Goal: Task Accomplishment & Management: Complete application form

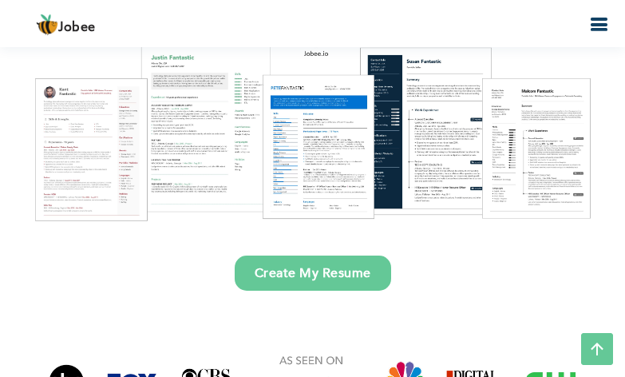
scroll to position [160, 0]
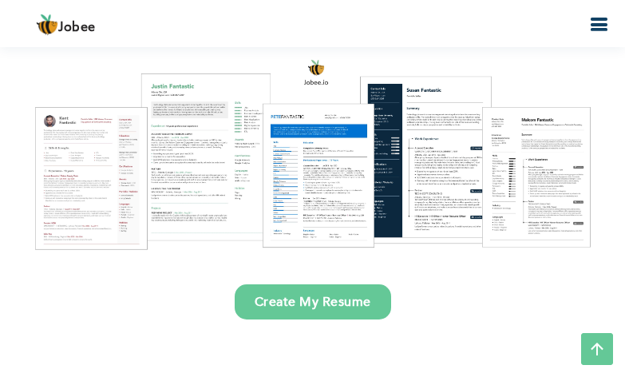
click at [93, 149] on div at bounding box center [312, 154] width 601 height 212
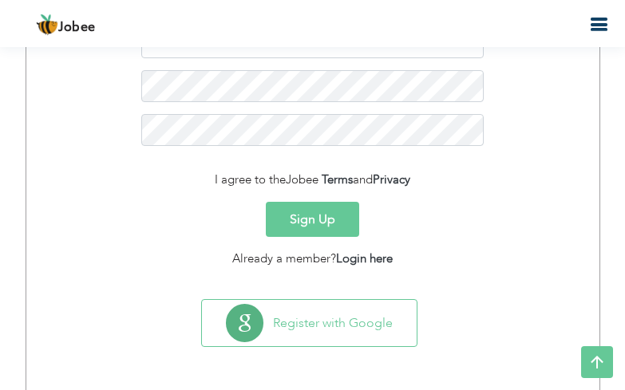
scroll to position [272, 0]
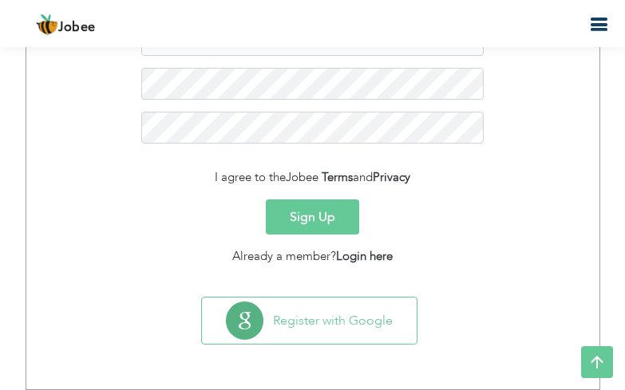
click at [311, 224] on button "Sign Up" at bounding box center [312, 216] width 93 height 35
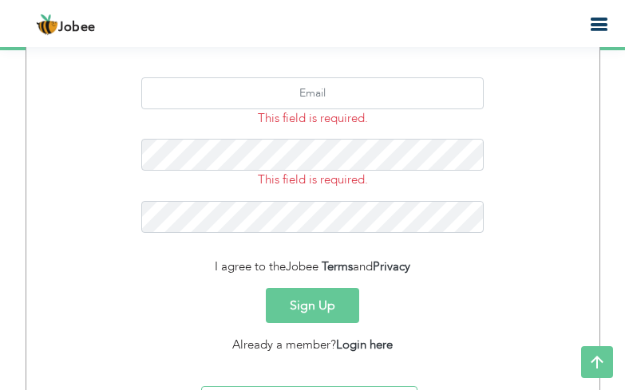
scroll to position [85, 0]
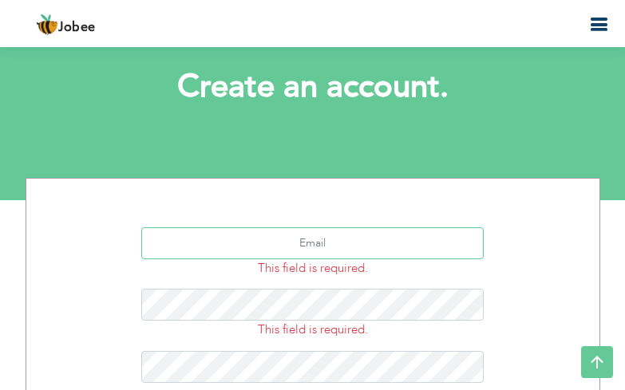
click at [338, 246] on input "text" at bounding box center [312, 243] width 342 height 32
type input "zubairnarowal567@gmail.com"
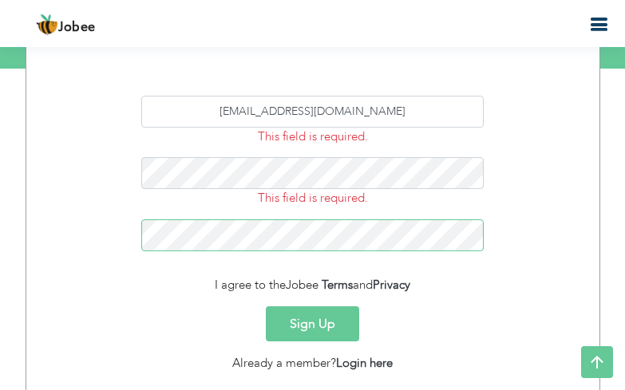
scroll to position [245, 0]
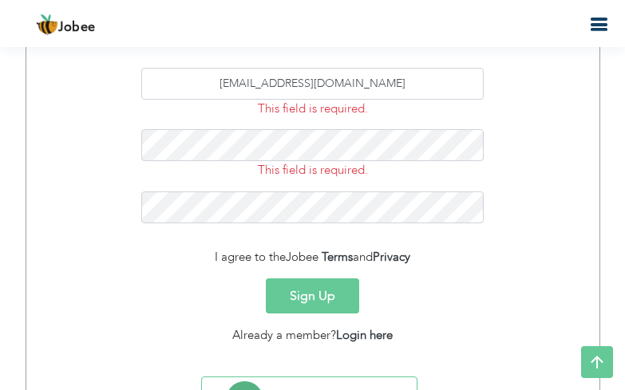
click at [204, 261] on div "I agree to the Jobee Terms and Privacy" at bounding box center [312, 257] width 549 height 18
click at [203, 258] on div "I agree to the Jobee Terms and Privacy" at bounding box center [312, 257] width 549 height 18
click at [199, 258] on div "I agree to the Jobee Terms and Privacy" at bounding box center [312, 257] width 549 height 18
click at [228, 261] on div "I agree to the Jobee Terms and Privacy" at bounding box center [312, 257] width 549 height 18
click at [162, 263] on div "I agree to the Jobee Terms and Privacy" at bounding box center [312, 257] width 549 height 18
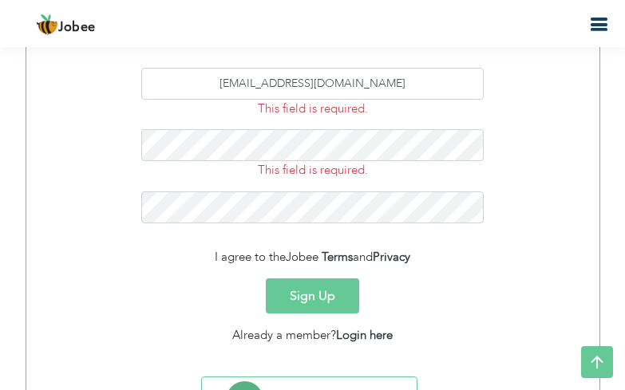
click at [203, 258] on div "I agree to the Jobee Terms and Privacy" at bounding box center [312, 257] width 549 height 18
click at [209, 259] on div "I agree to the Jobee Terms and Privacy" at bounding box center [312, 257] width 549 height 18
click at [263, 257] on div "I agree to the Jobee Terms and Privacy" at bounding box center [312, 257] width 549 height 18
click at [333, 253] on link "Terms" at bounding box center [337, 257] width 31 height 16
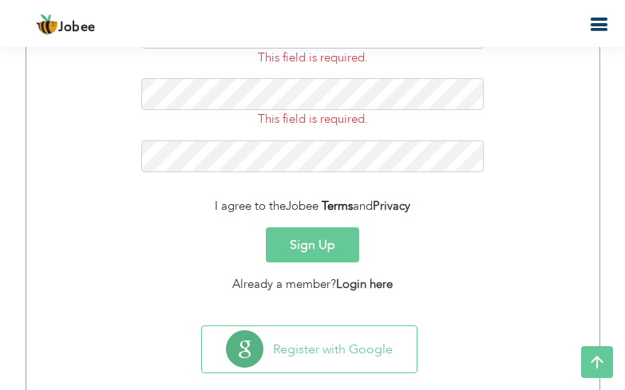
scroll to position [325, 0]
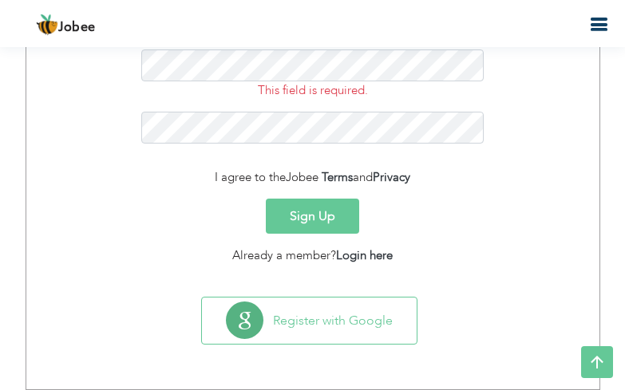
click at [196, 178] on div "I agree to the Jobee Terms and Privacy" at bounding box center [312, 177] width 549 height 18
click at [207, 183] on div "I agree to the Jobee Terms and Privacy" at bounding box center [312, 177] width 549 height 18
drag, startPoint x: 207, startPoint y: 176, endPoint x: 462, endPoint y: 180, distance: 255.4
click at [462, 180] on div "I agree to the Jobee Terms and Privacy" at bounding box center [312, 177] width 549 height 18
click at [459, 180] on div "I agree to the Jobee Terms and Privacy" at bounding box center [312, 177] width 549 height 18
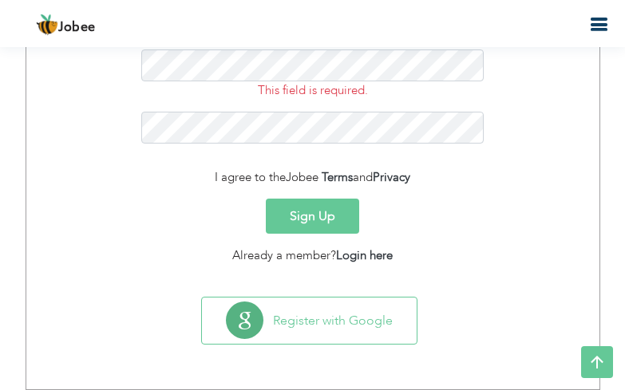
click at [176, 176] on div "I agree to the Jobee Terms and Privacy" at bounding box center [312, 177] width 549 height 18
click at [186, 176] on div "I agree to the Jobee Terms and Privacy" at bounding box center [312, 177] width 549 height 18
click at [190, 180] on div "I agree to the Jobee Terms and Privacy" at bounding box center [312, 177] width 549 height 18
click at [207, 179] on div "I agree to the Jobee Terms and Privacy" at bounding box center [312, 177] width 549 height 18
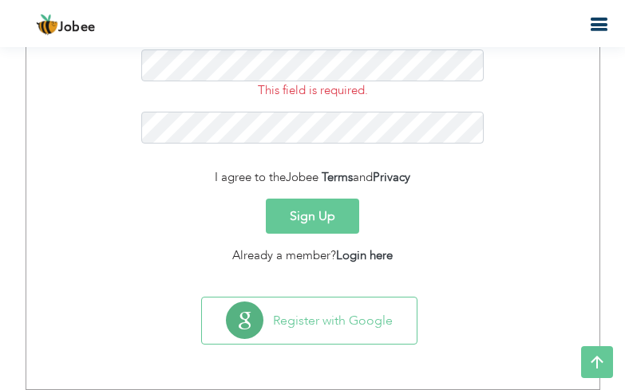
click at [294, 210] on button "Sign Up" at bounding box center [312, 216] width 93 height 35
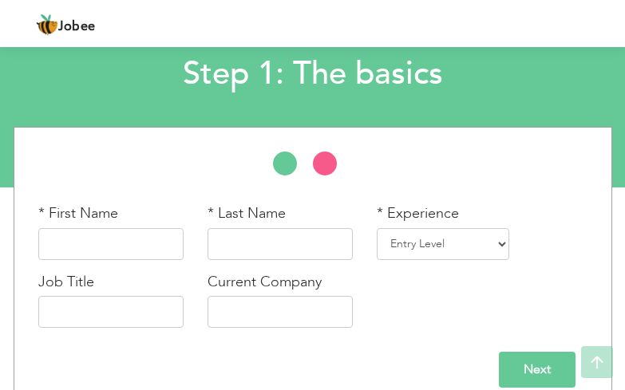
scroll to position [120, 0]
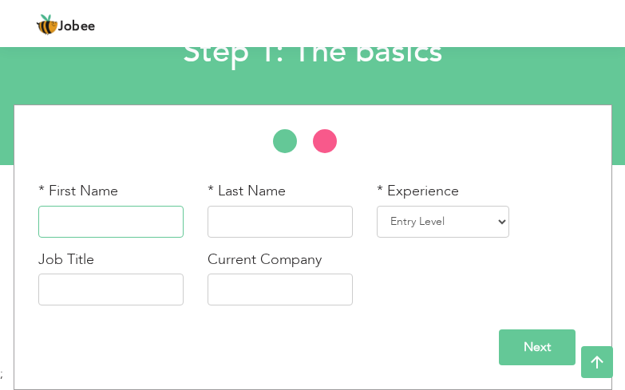
click at [151, 227] on input "text" at bounding box center [110, 222] width 145 height 32
type input "n"
type input "NASIR"
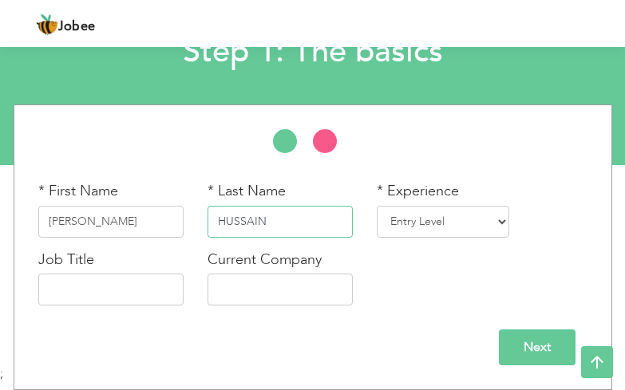
type input "HUSSAIN"
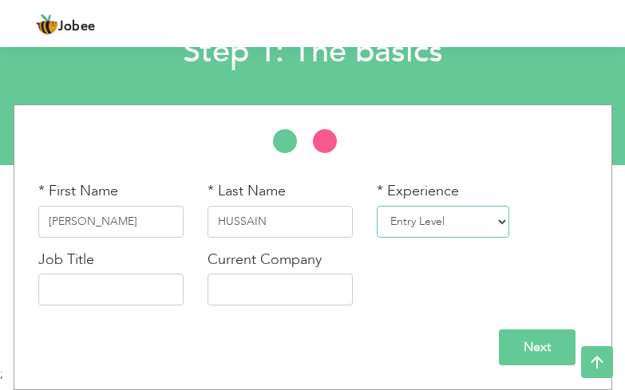
click at [428, 224] on select "Entry Level Less than 1 Year 1 Year 2 Years 3 Years 4 Years 5 Years 6 Years 7 Y…" at bounding box center [443, 222] width 132 height 32
select select "12"
click at [377, 206] on select "Entry Level Less than 1 Year 1 Year 2 Years 3 Years 4 Years 5 Years 6 Years 7 Y…" at bounding box center [443, 222] width 132 height 32
click at [405, 221] on select "Entry Level Less than 1 Year 1 Year 2 Years 3 Years 4 Years 5 Years 6 Years 7 Y…" at bounding box center [443, 222] width 132 height 32
click at [313, 158] on li at bounding box center [333, 145] width 40 height 32
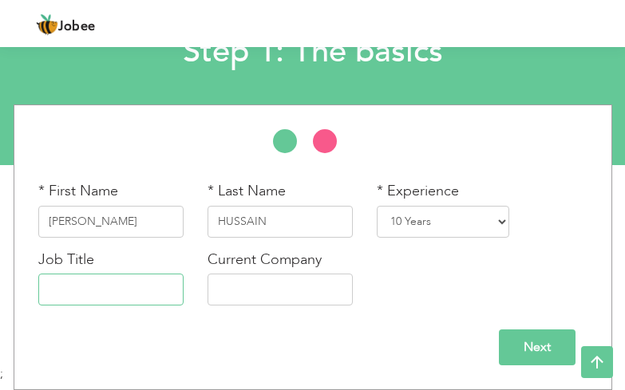
click at [109, 298] on input "text" at bounding box center [110, 290] width 145 height 32
type input "l"
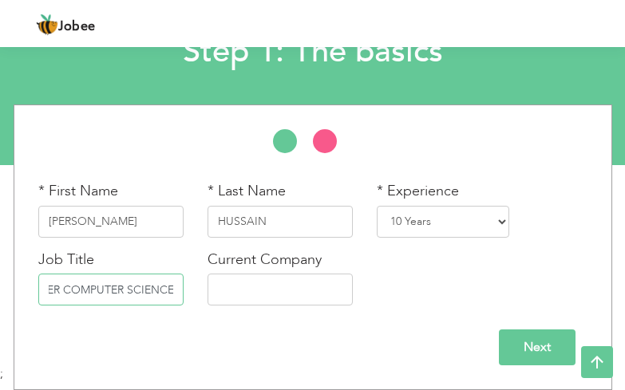
scroll to position [0, 49]
type input "LECTURER COMPUTER SCIENCE"
click at [227, 305] on input "text" at bounding box center [279, 290] width 145 height 32
type input "VIRTUAL COMPUTER COLLEGE AND [GEOGRAPHIC_DATA] KANJRYUR"
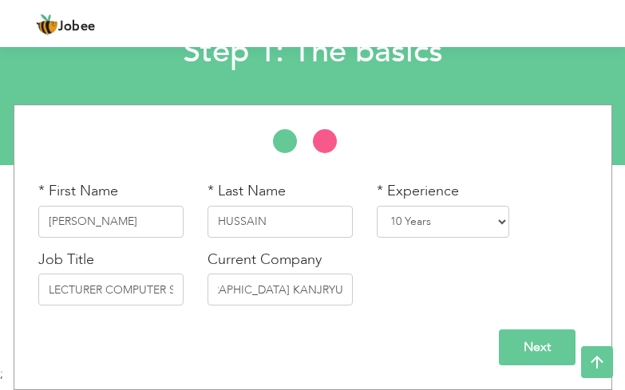
click at [405, 318] on div "Next" at bounding box center [312, 342] width 573 height 48
click at [534, 340] on input "Next" at bounding box center [537, 348] width 77 height 36
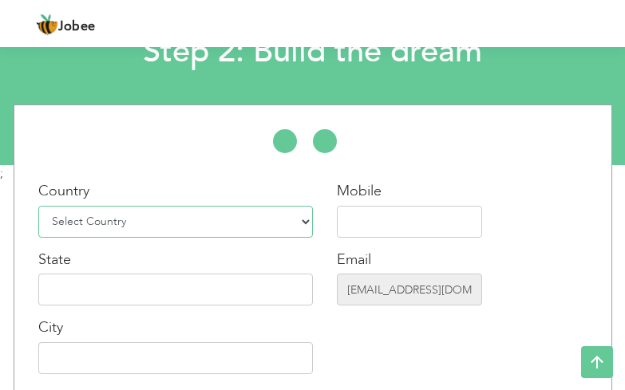
click at [176, 231] on select "Select Country Afghanistan Albania Algeria American Samoa Andorra Angola Anguil…" at bounding box center [175, 222] width 275 height 32
select select "166"
click at [38, 206] on select "Select Country Afghanistan Albania Algeria American Samoa Andorra Angola Anguil…" at bounding box center [175, 222] width 275 height 32
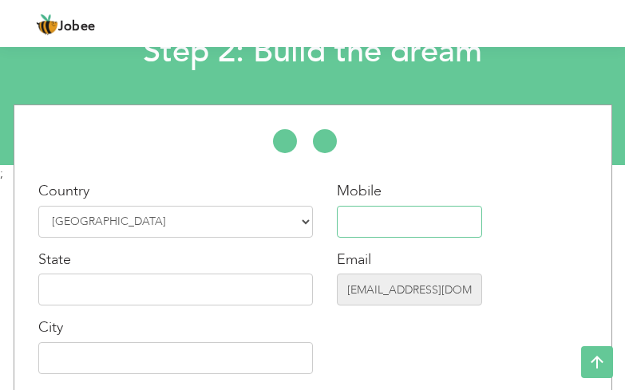
click at [337, 210] on input "text" at bounding box center [409, 222] width 145 height 32
type input "03025780352"
click at [186, 295] on input "text" at bounding box center [175, 290] width 275 height 32
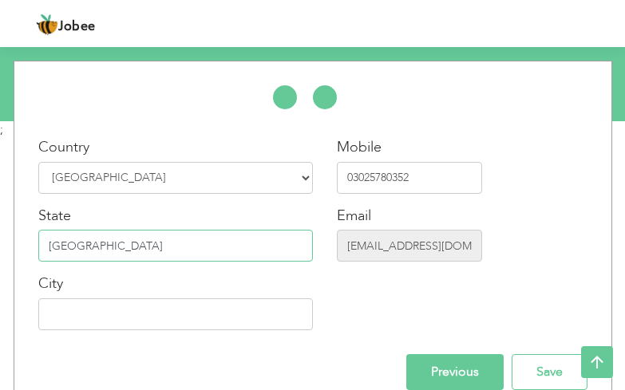
scroll to position [189, 0]
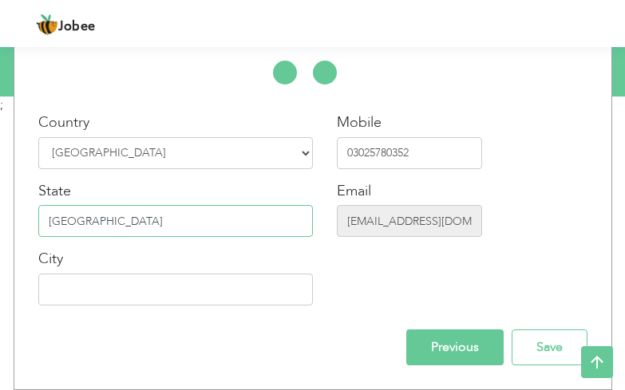
type input "PUNJAB"
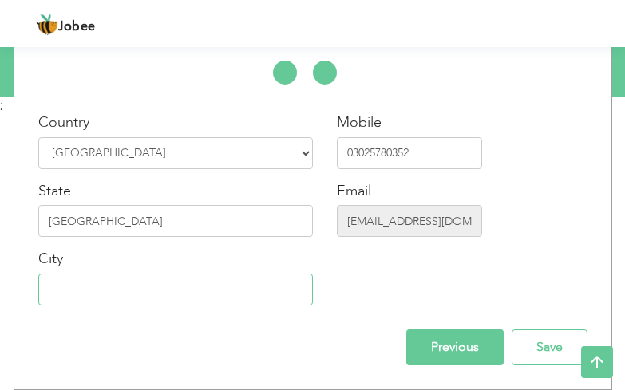
click at [168, 283] on input "text" at bounding box center [175, 290] width 275 height 32
type input "NAROWAL"
click at [408, 281] on div "Mobile 03025780352 Email zubairnarowal567@gmail.com" at bounding box center [409, 215] width 169 height 205
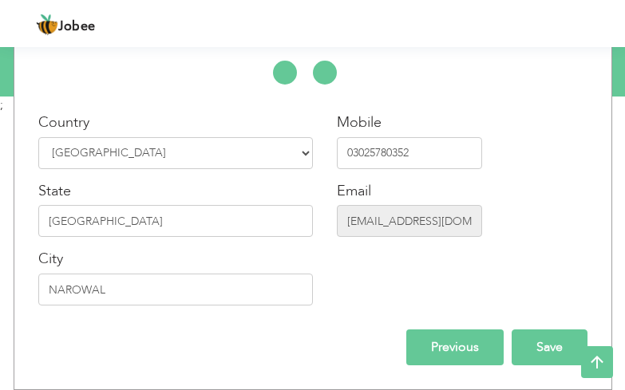
click at [527, 345] on input "Save" at bounding box center [550, 348] width 76 height 36
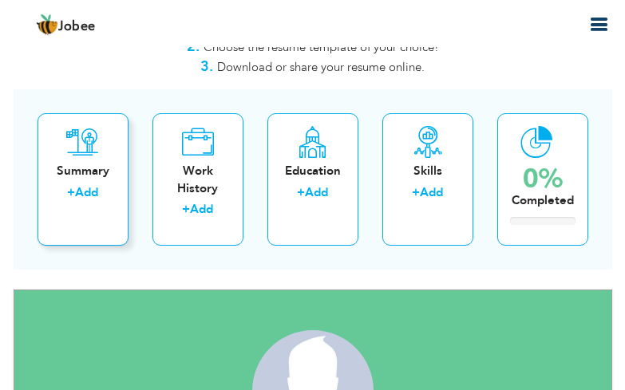
click at [86, 190] on link "Add" at bounding box center [86, 192] width 23 height 16
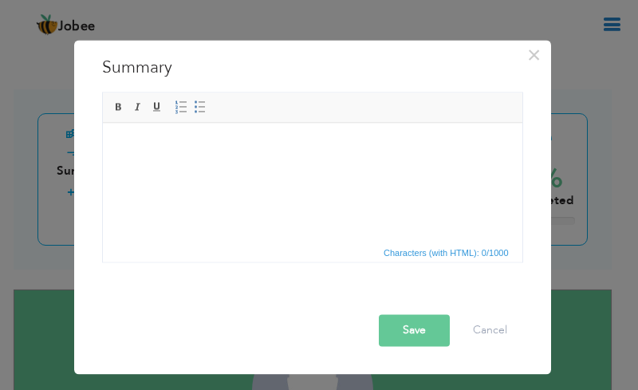
click at [193, 158] on html at bounding box center [312, 146] width 420 height 49
click at [158, 148] on body at bounding box center [312, 146] width 388 height 17
click at [128, 145] on body at bounding box center [312, 146] width 388 height 17
click at [160, 156] on span "Paste" at bounding box center [190, 156] width 83 height 19
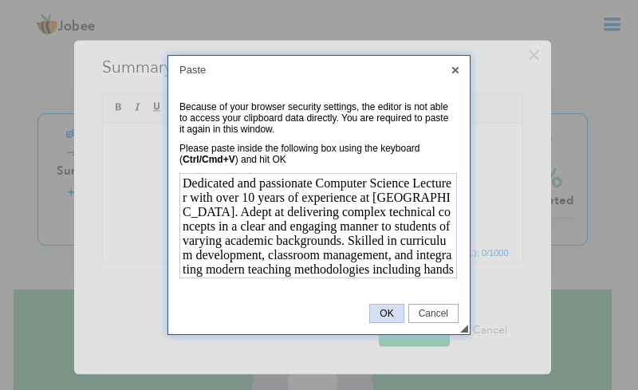
click at [393, 314] on span "OK" at bounding box center [386, 313] width 33 height 11
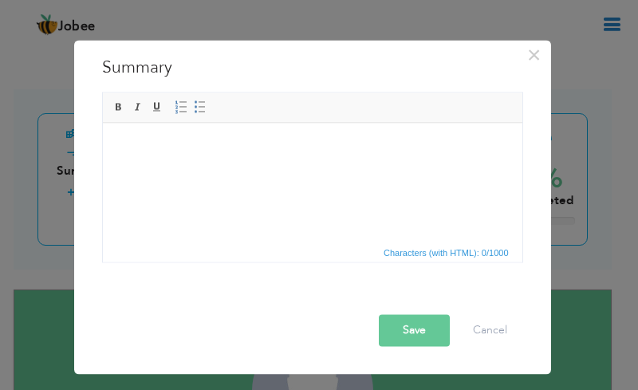
click at [358, 171] on html at bounding box center [312, 146] width 420 height 49
click at [256, 163] on html at bounding box center [312, 146] width 420 height 49
click at [228, 157] on html at bounding box center [312, 146] width 420 height 49
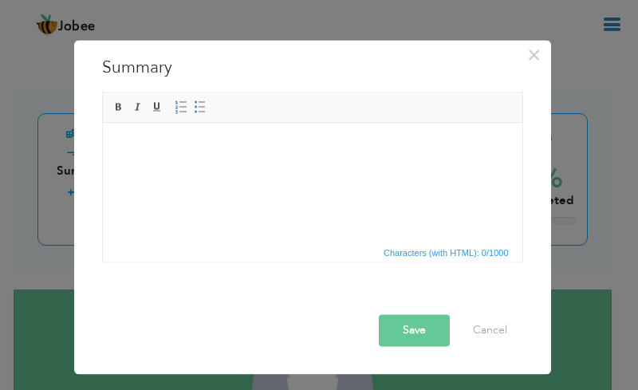
drag, startPoint x: 215, startPoint y: 156, endPoint x: 186, endPoint y: 161, distance: 29.1
click at [186, 161] on html at bounding box center [312, 146] width 420 height 49
drag, startPoint x: 186, startPoint y: 161, endPoint x: 178, endPoint y: 198, distance: 37.6
click at [178, 171] on html at bounding box center [312, 146] width 420 height 49
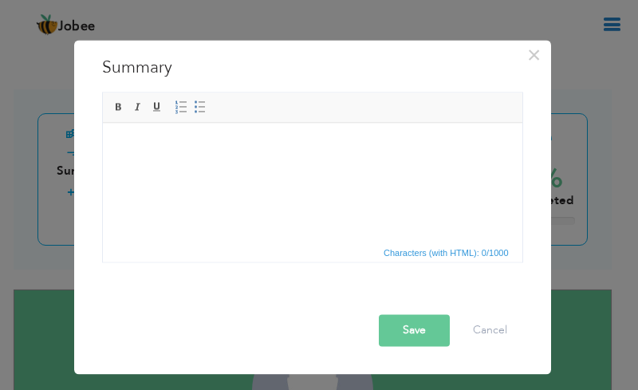
click at [406, 333] on button "Save" at bounding box center [414, 330] width 71 height 32
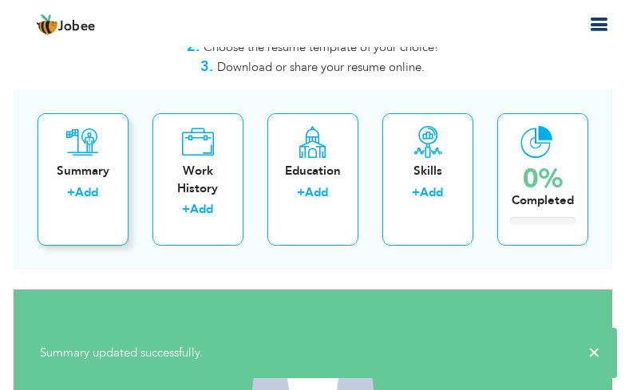
click at [92, 184] on link "Add" at bounding box center [86, 192] width 23 height 16
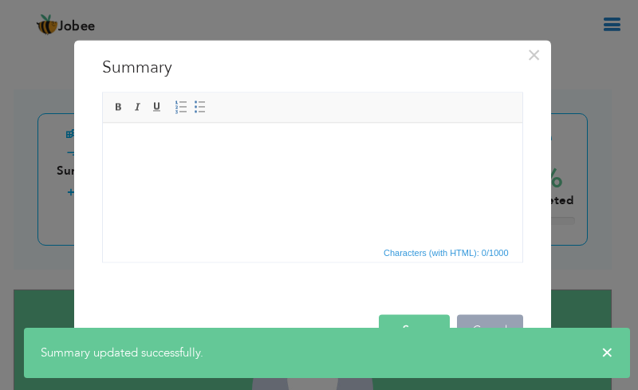
click at [480, 321] on button "Cancel" at bounding box center [490, 330] width 66 height 32
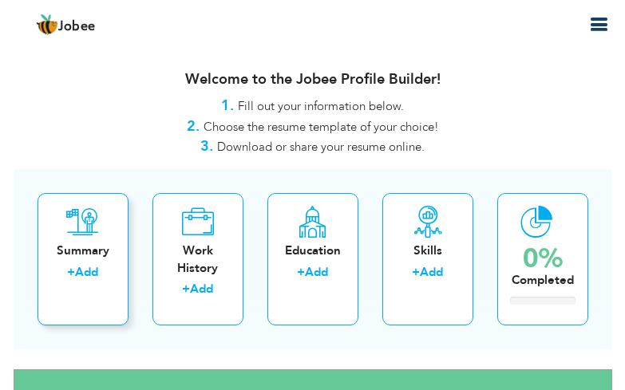
click at [93, 271] on link "Add" at bounding box center [86, 272] width 23 height 16
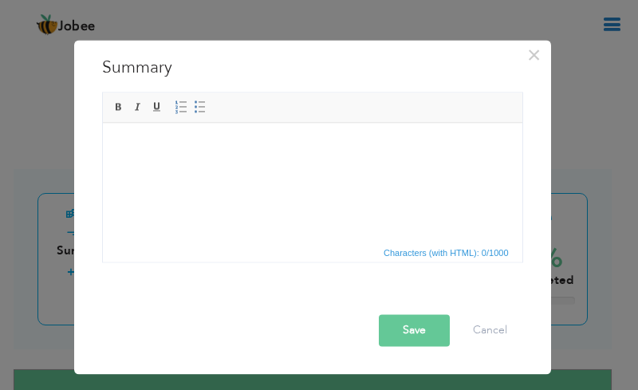
click at [148, 138] on body at bounding box center [312, 146] width 388 height 17
click at [157, 157] on span "Paste" at bounding box center [191, 156] width 83 height 19
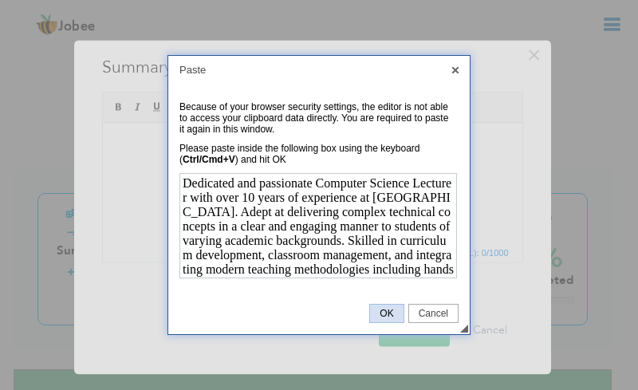
click at [389, 309] on span "OK" at bounding box center [386, 313] width 33 height 11
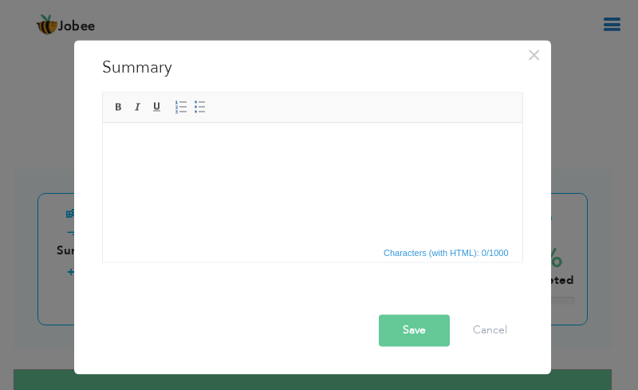
click at [403, 330] on button "Save" at bounding box center [414, 330] width 71 height 32
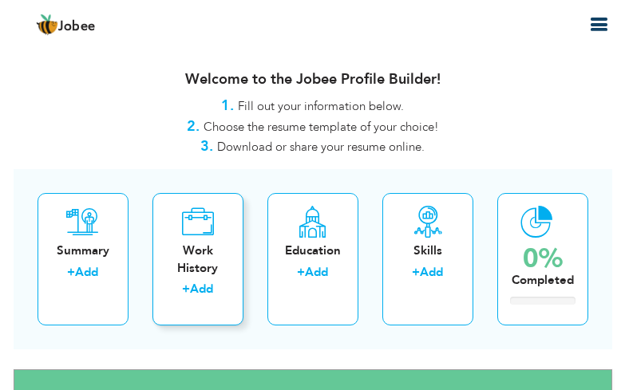
click at [193, 253] on div "Work History" at bounding box center [197, 260] width 65 height 34
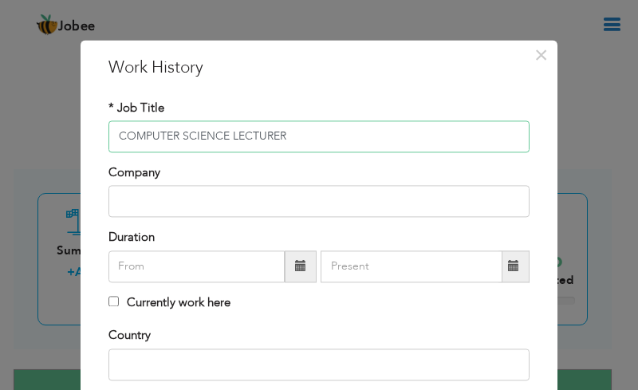
type input "COMPUTER SCIENCE LECTURER"
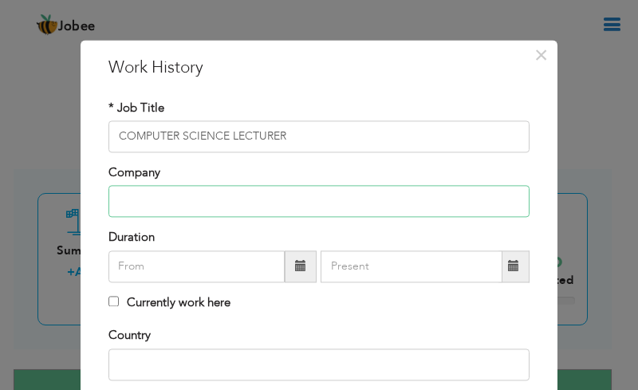
click at [204, 205] on input "text" at bounding box center [319, 202] width 421 height 32
type input "VIRTUAL COMPUTER COLLEGE KANJRUR"
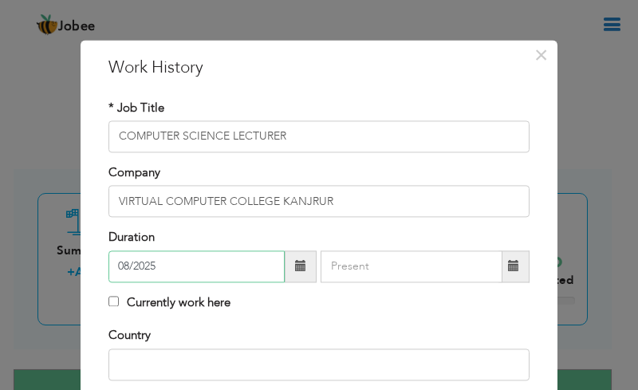
click at [168, 269] on input "08/2025" at bounding box center [197, 267] width 176 height 32
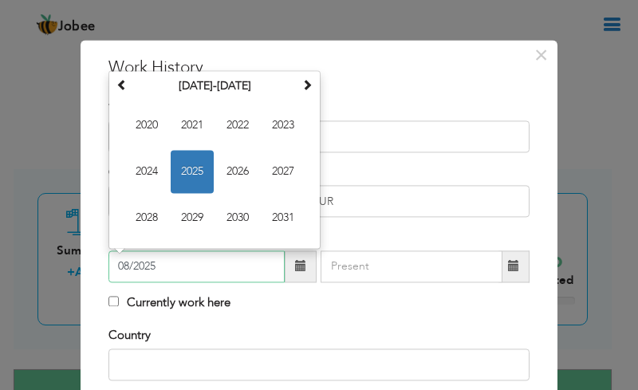
click at [109, 80] on div "August 2025 Su Mo Tu We Th Fr Sa 27 28 29 30 31 1 2 3 4 5 6 7 8 9 10 11 12 13 1…" at bounding box center [215, 159] width 212 height 179
click at [117, 89] on span at bounding box center [122, 84] width 11 height 11
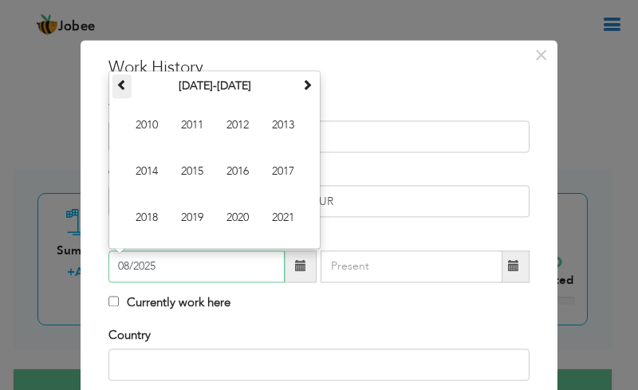
click at [117, 89] on span at bounding box center [122, 84] width 11 height 11
click at [298, 89] on th at bounding box center [307, 86] width 19 height 24
click at [302, 87] on span at bounding box center [307, 84] width 11 height 11
click at [237, 170] on span "2016" at bounding box center [237, 171] width 43 height 43
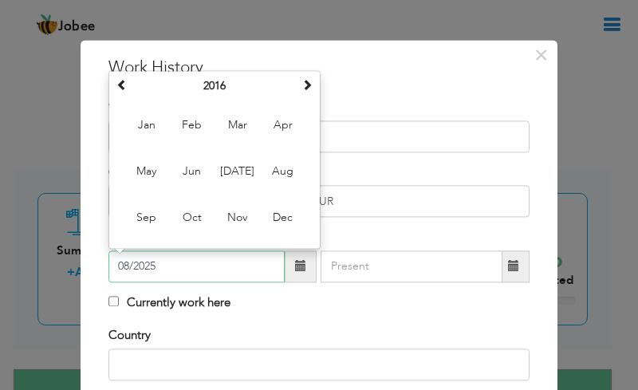
click at [179, 132] on span "Feb" at bounding box center [192, 125] width 43 height 43
type input "02/2016"
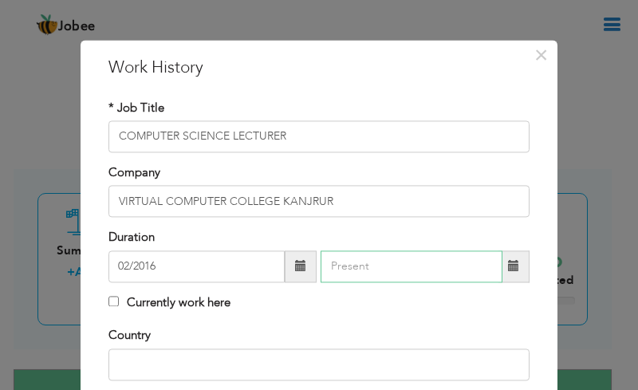
type input "08/2025"
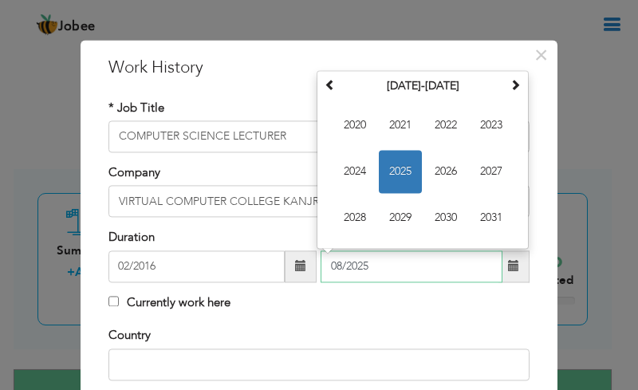
click at [472, 265] on input "08/2025" at bounding box center [412, 267] width 182 height 32
click at [401, 305] on div "Currently work here" at bounding box center [319, 304] width 421 height 21
click at [377, 272] on input "08/2025" at bounding box center [412, 267] width 182 height 32
drag, startPoint x: 377, startPoint y: 269, endPoint x: 290, endPoint y: 262, distance: 88.1
click at [290, 262] on div "02/2016 08/2025 August 2025 Su Mo Tu We Th Fr Sa 27 28 29 30 31 1 2 3 4 5 6 7 8…" at bounding box center [319, 267] width 421 height 32
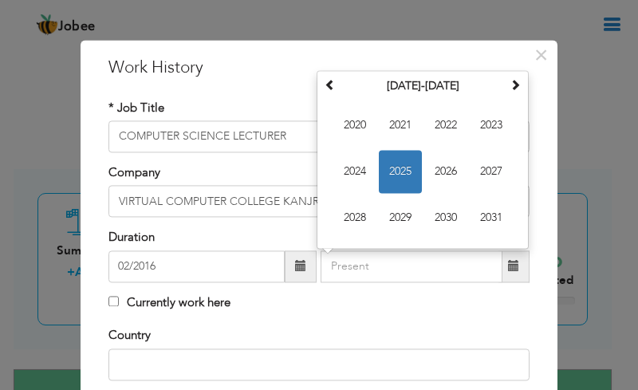
click at [352, 313] on div "Currently work here" at bounding box center [319, 304] width 421 height 21
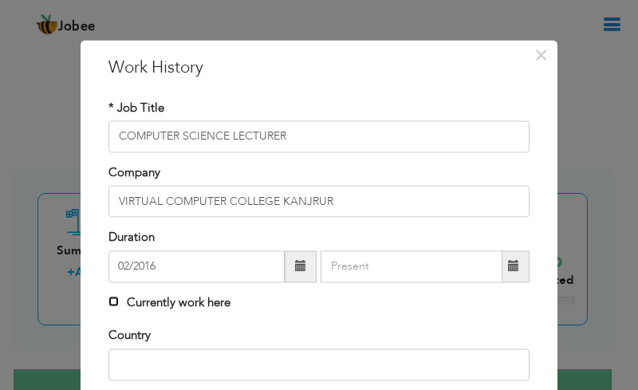
click at [109, 306] on input "Currently work here" at bounding box center [114, 301] width 10 height 10
checkbox input "true"
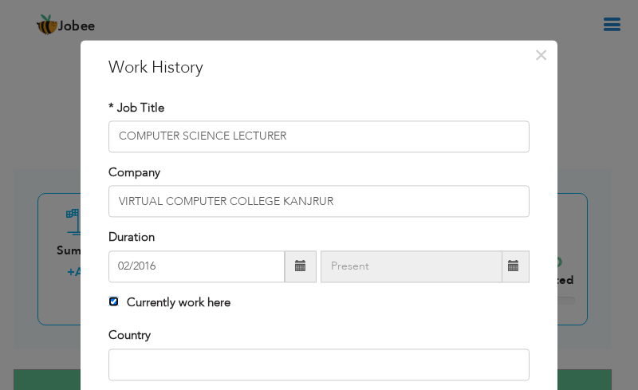
scroll to position [80, 0]
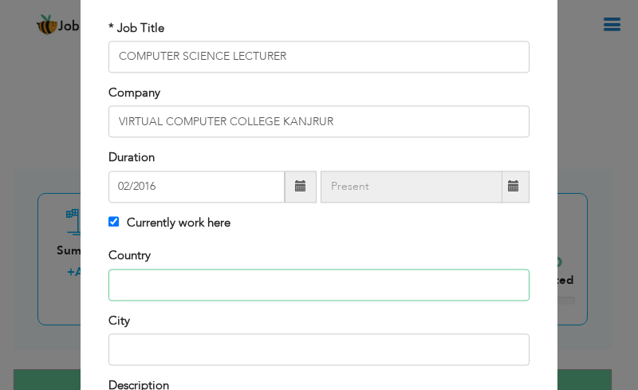
click at [226, 275] on input "text" at bounding box center [319, 285] width 421 height 32
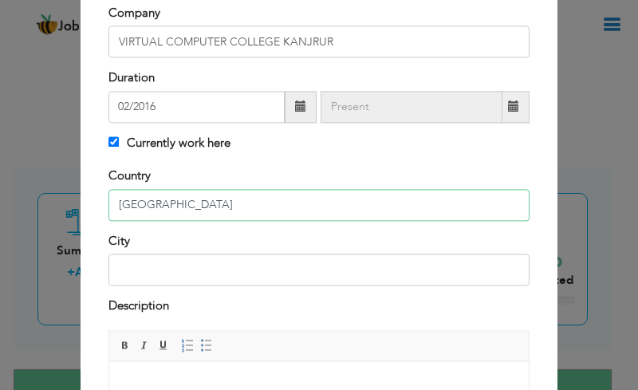
type input "PAKISTAN"
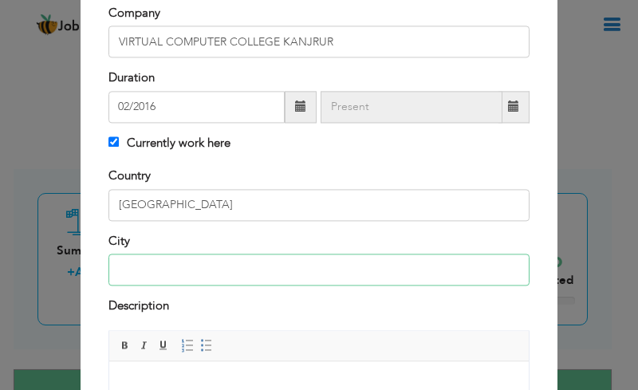
click at [180, 271] on input "text" at bounding box center [319, 270] width 421 height 32
type input "NAROWAL"
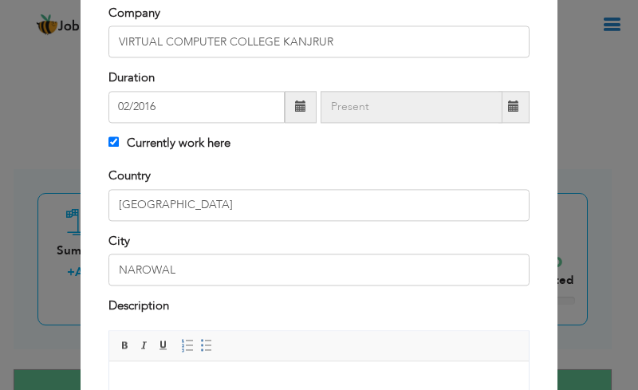
click at [255, 313] on div "Description" at bounding box center [319, 308] width 421 height 21
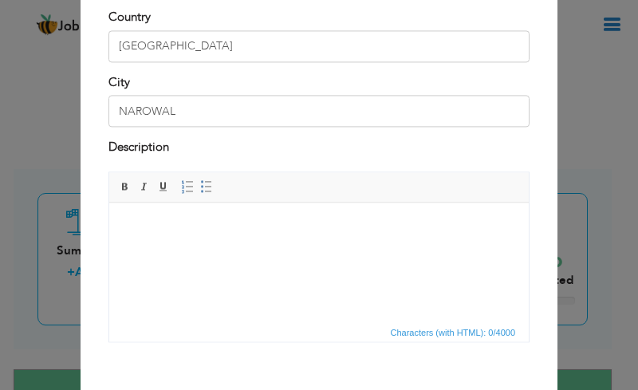
scroll to position [319, 0]
click at [180, 251] on html at bounding box center [319, 226] width 420 height 49
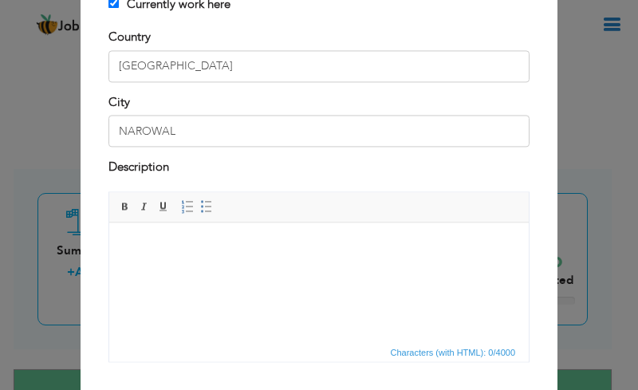
scroll to position [399, 0]
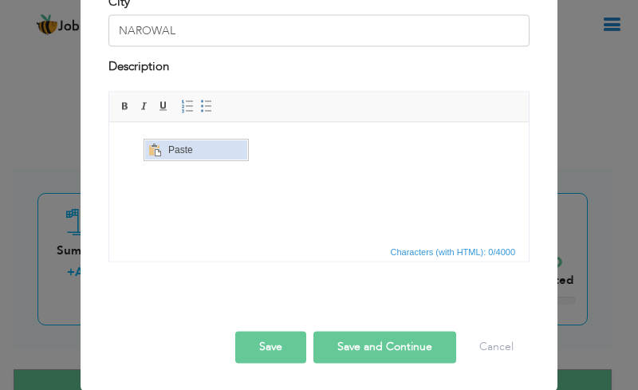
click at [160, 148] on span "Context Menu Options" at bounding box center [153, 149] width 19 height 19
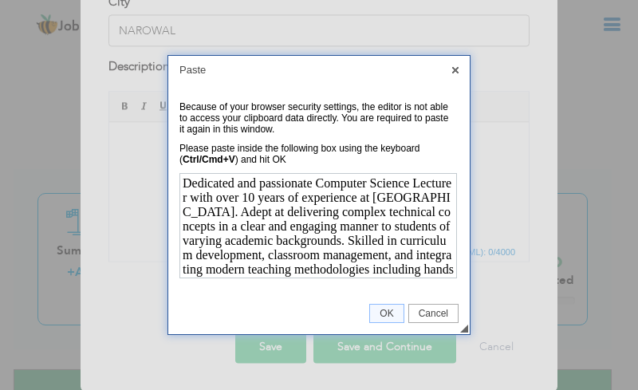
scroll to position [0, 0]
click at [401, 312] on span "OK" at bounding box center [386, 313] width 33 height 11
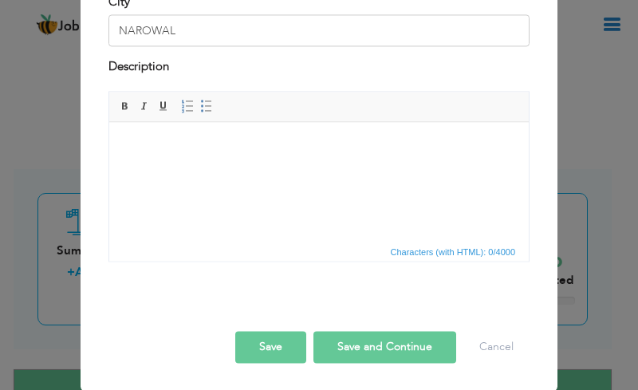
click at [384, 352] on button "Save and Continue" at bounding box center [385, 348] width 143 height 32
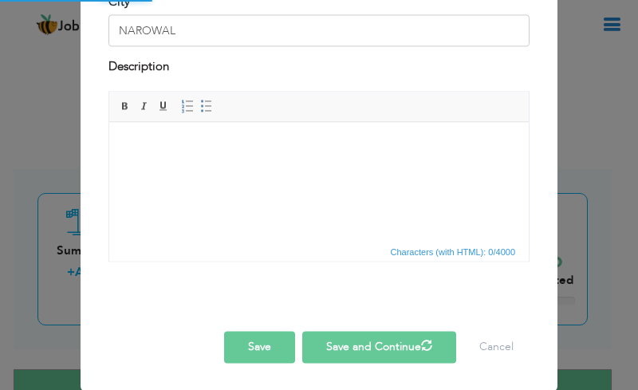
checkbox input "false"
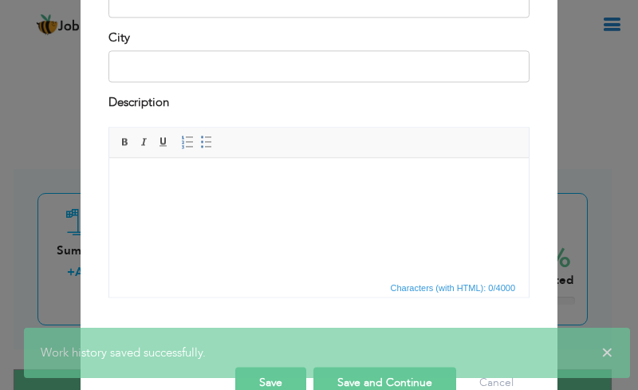
scroll to position [401, 0]
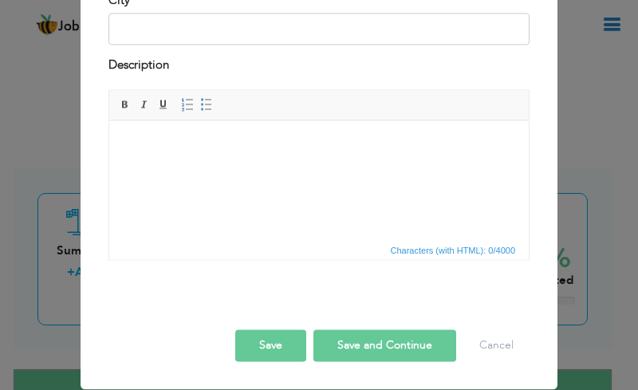
click at [406, 348] on button "Save and Continue" at bounding box center [385, 346] width 143 height 32
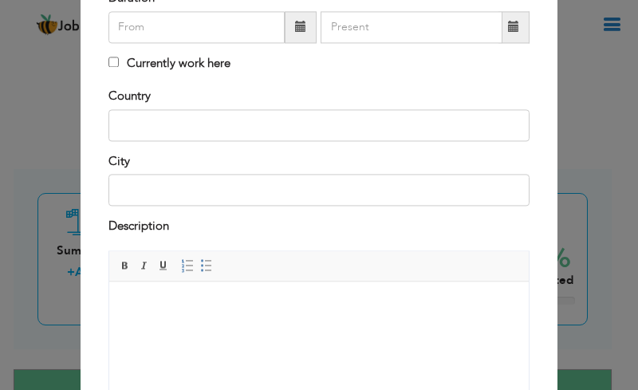
scroll to position [399, 0]
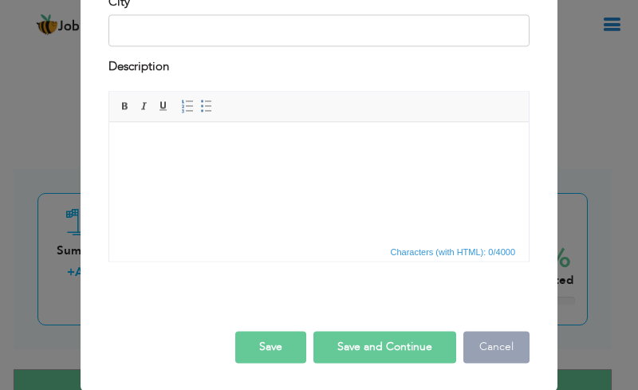
click at [489, 346] on button "Cancel" at bounding box center [497, 348] width 66 height 32
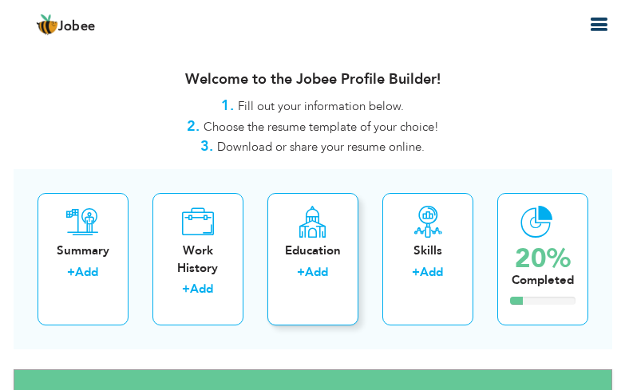
click at [309, 264] on link "Add" at bounding box center [316, 272] width 23 height 16
radio input "true"
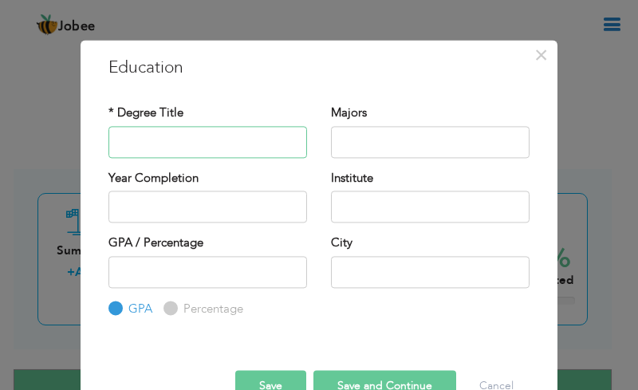
click at [202, 150] on input "text" at bounding box center [208, 142] width 199 height 32
type input "BS SOFTWARE ENGINEERING"
click at [382, 133] on input "text" at bounding box center [430, 142] width 199 height 32
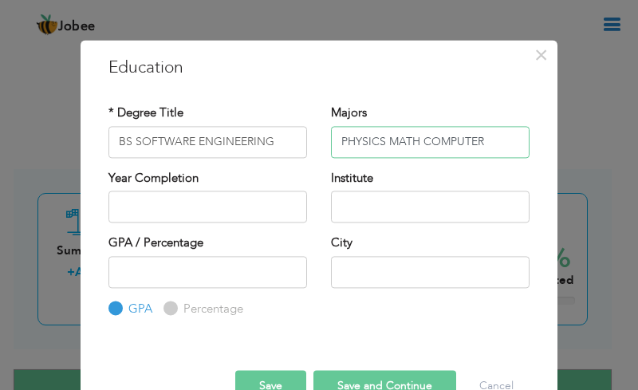
click at [333, 145] on input "PHYSICS MATH COMPUTER" at bounding box center [430, 142] width 199 height 32
type input "ARTIFICIAL INTELLIGENCE PHYSICS MATH COMPUTER"
click at [395, 173] on div "Institute" at bounding box center [430, 196] width 199 height 53
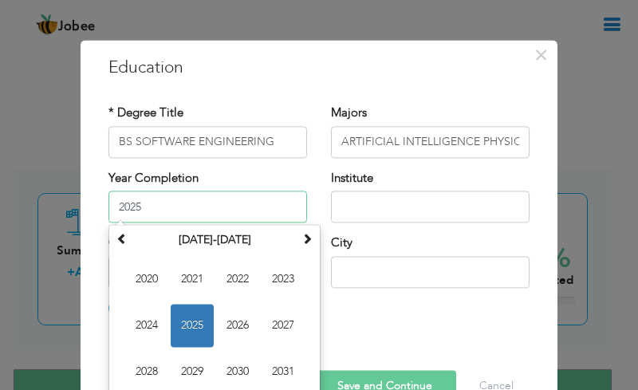
click at [216, 203] on input "2025" at bounding box center [208, 207] width 199 height 32
click at [117, 235] on span at bounding box center [122, 238] width 11 height 11
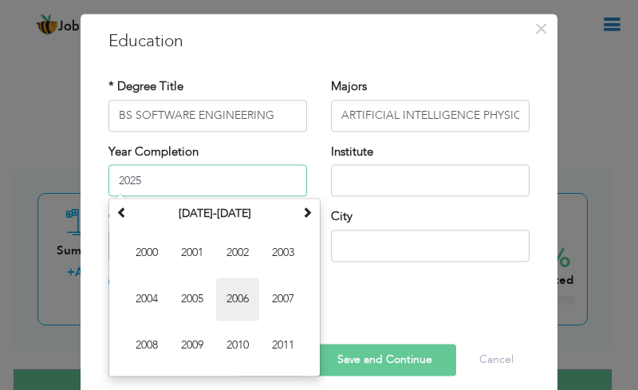
scroll to position [41, 0]
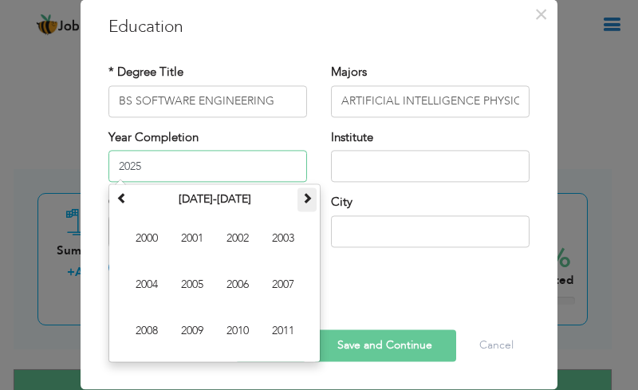
click at [302, 199] on span at bounding box center [307, 197] width 11 height 11
click at [132, 334] on span "2018" at bounding box center [146, 331] width 43 height 43
type input "2018"
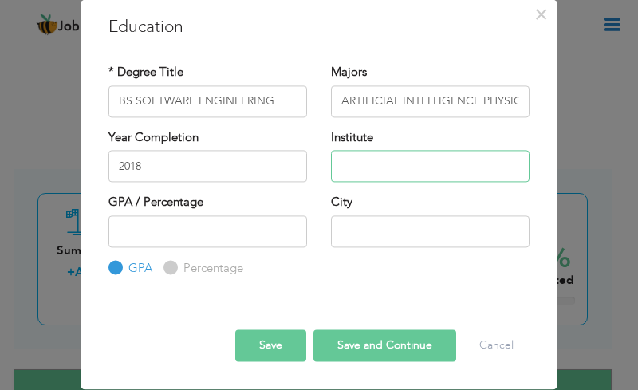
click at [361, 156] on input "text" at bounding box center [430, 166] width 199 height 32
type input "M.A JINNAH CAMPUS LAHORE"
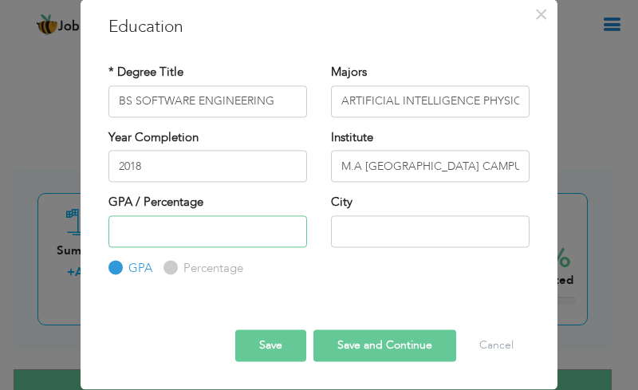
click at [201, 227] on input "number" at bounding box center [208, 231] width 199 height 32
click at [164, 267] on input "Percentage" at bounding box center [169, 268] width 10 height 10
radio input "true"
click at [184, 244] on input "number" at bounding box center [208, 231] width 199 height 32
type input "74"
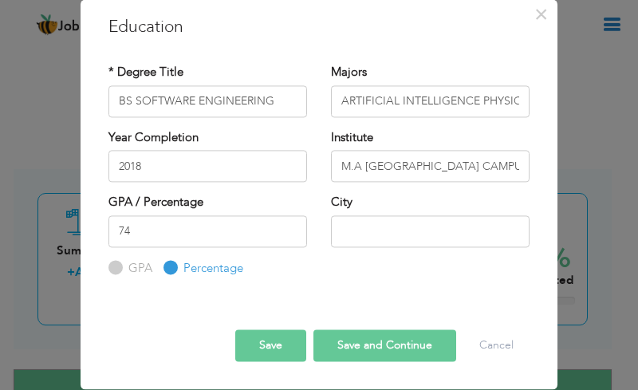
click at [270, 272] on div "74 GPA Percentage" at bounding box center [208, 246] width 199 height 62
click at [346, 233] on input "text" at bounding box center [430, 231] width 199 height 32
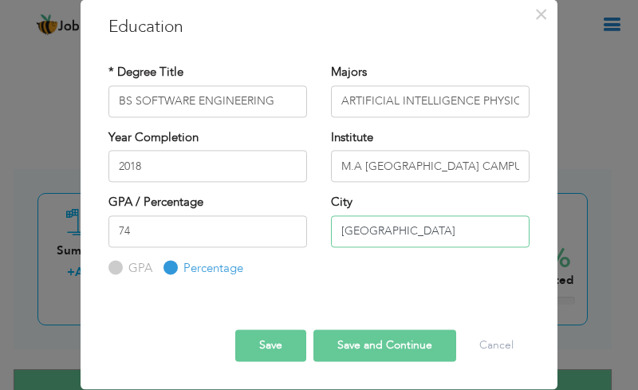
type input "LAHORE"
click at [275, 346] on button "Save" at bounding box center [270, 346] width 71 height 32
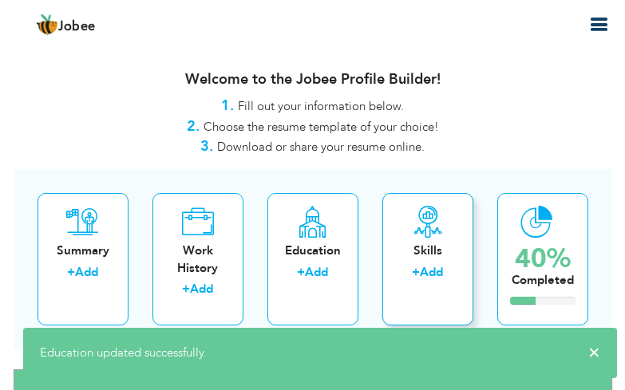
click at [440, 260] on div "Skills + Add" at bounding box center [427, 259] width 91 height 132
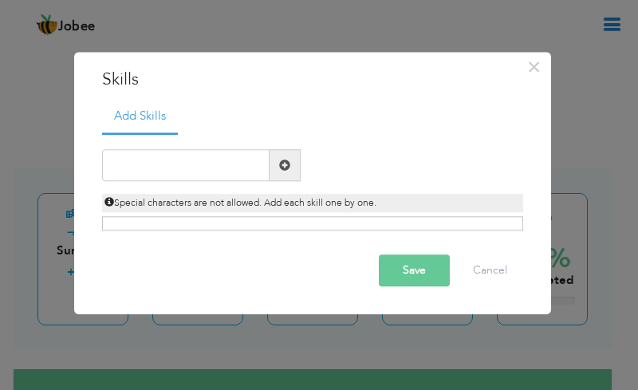
click at [284, 166] on span at bounding box center [284, 165] width 11 height 11
click at [282, 166] on span at bounding box center [284, 165] width 11 height 11
click at [207, 166] on input "text" at bounding box center [186, 166] width 168 height 32
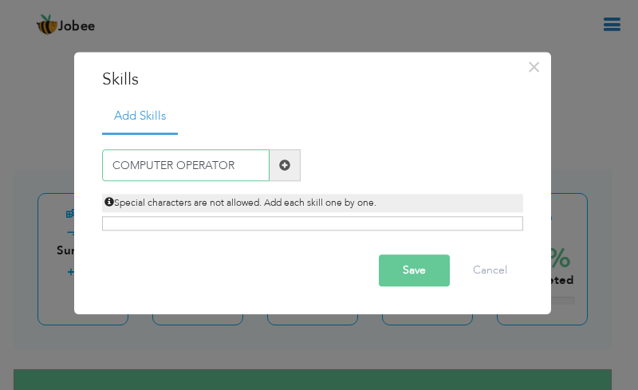
type input "COMPUTER OPERATOR"
click at [290, 171] on span at bounding box center [285, 166] width 31 height 32
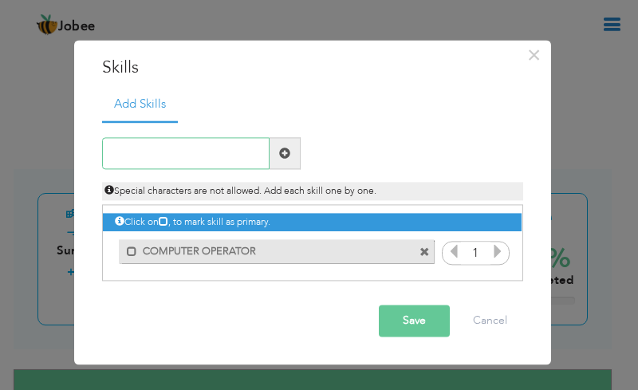
click at [182, 157] on input "text" at bounding box center [186, 154] width 168 height 32
type input "MS WORD"
click at [298, 156] on span at bounding box center [285, 154] width 31 height 32
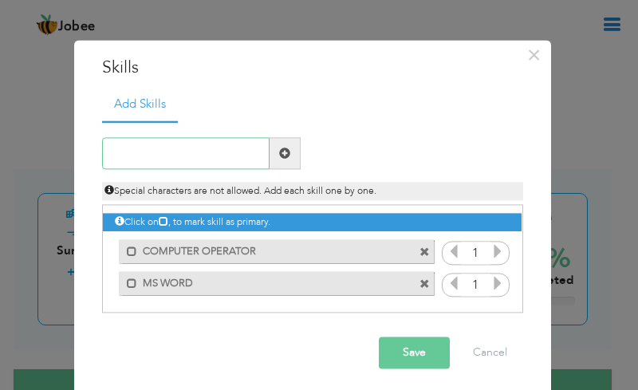
click at [199, 155] on input "text" at bounding box center [186, 154] width 168 height 32
type input "BASIC COMPUTER KNOWLEDGE"
click at [271, 152] on span at bounding box center [285, 154] width 31 height 32
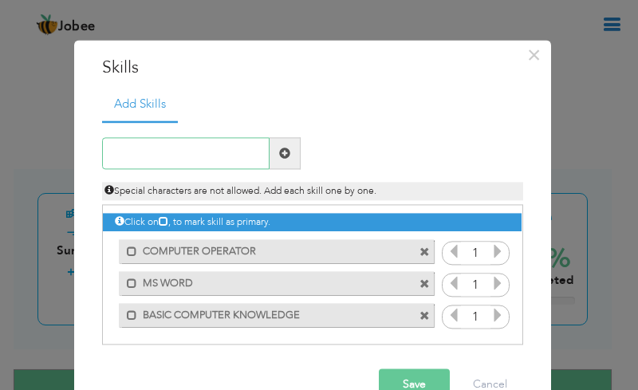
click at [179, 150] on input "text" at bounding box center [186, 154] width 168 height 32
type input "DATA ENTRY OPERATOR"
click at [278, 161] on span at bounding box center [285, 154] width 31 height 32
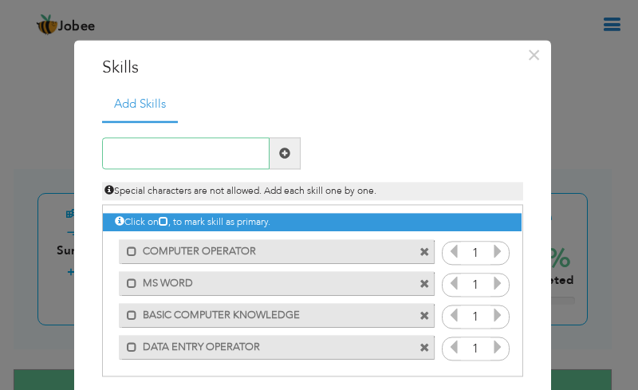
click at [188, 164] on input "text" at bounding box center [186, 154] width 168 height 32
type input "GRAPHICS DESIGNING"
click at [279, 151] on span at bounding box center [284, 153] width 11 height 11
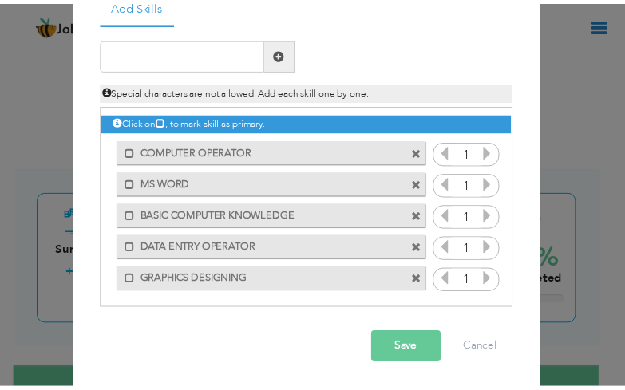
scroll to position [102, 0]
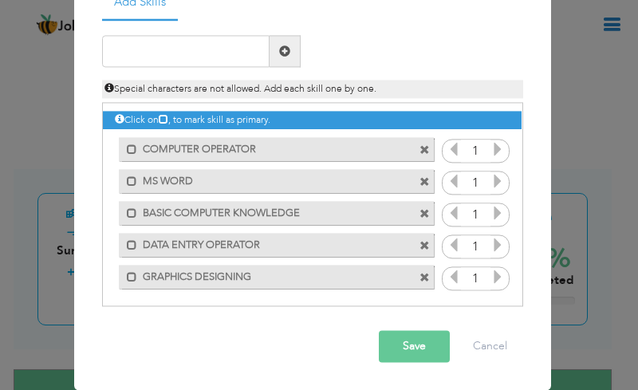
click at [416, 339] on button "Save" at bounding box center [414, 346] width 71 height 32
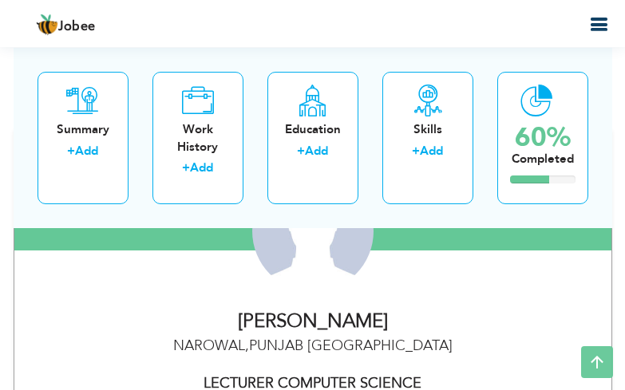
scroll to position [399, 0]
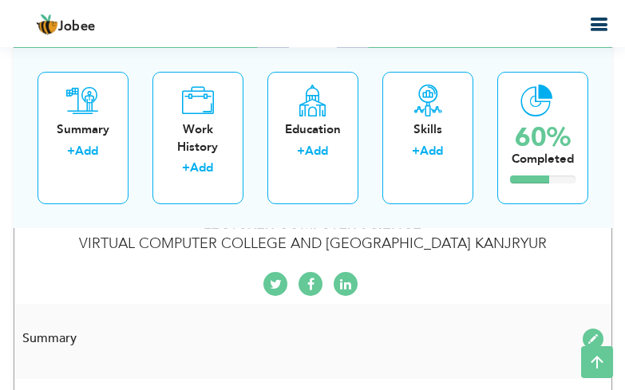
click at [523, 269] on div "Change Remove NASIR HUSSAIN NAROWAL , PUNJAB Pakistan LECTURER COMPUTER SCIENCE…" at bounding box center [312, 137] width 573 height 332
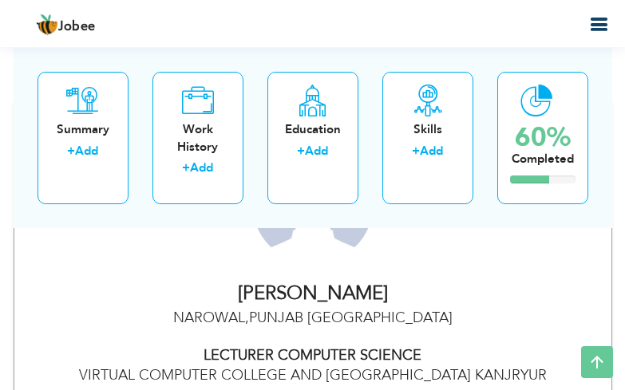
scroll to position [239, 0]
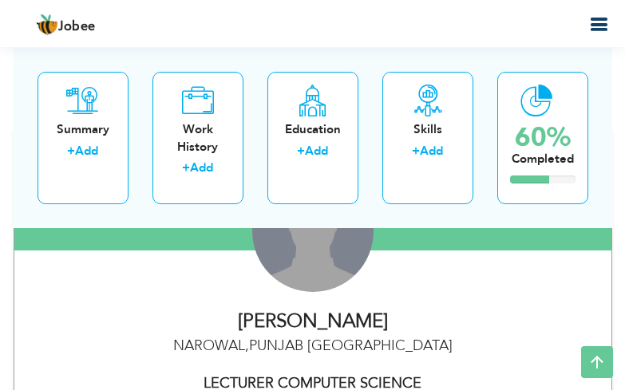
click at [316, 264] on div "Change Remove" at bounding box center [312, 231] width 121 height 121
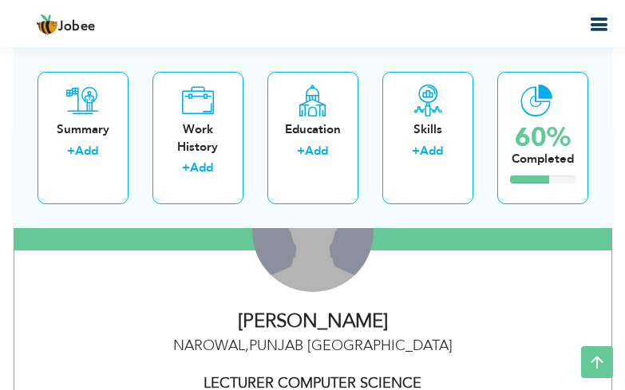
click at [319, 266] on div "Change Remove" at bounding box center [312, 231] width 121 height 121
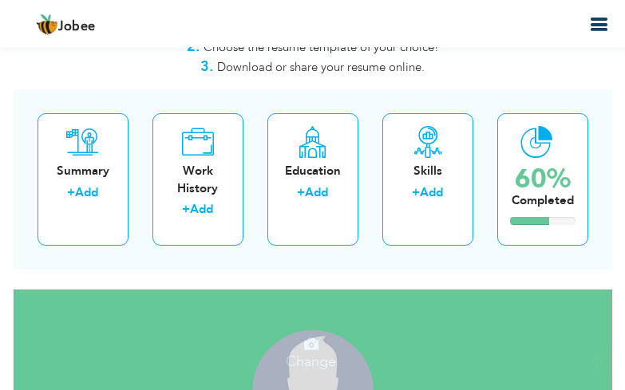
scroll to position [160, 0]
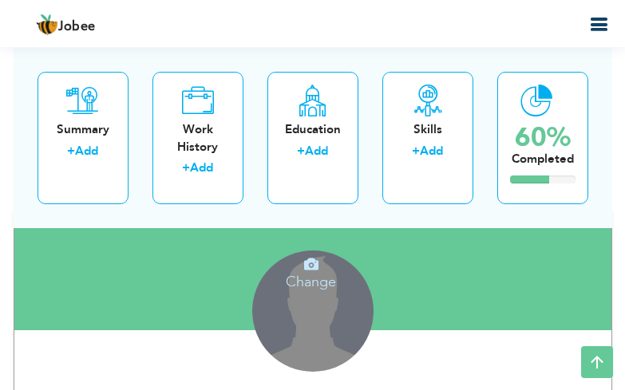
click at [315, 273] on h4 "Change" at bounding box center [312, 271] width 114 height 38
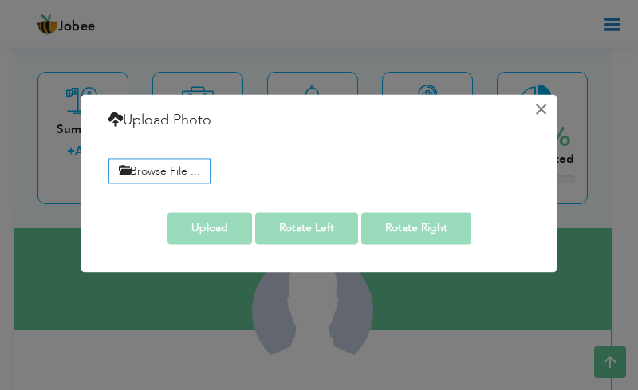
click at [543, 105] on button "×" at bounding box center [541, 110] width 26 height 26
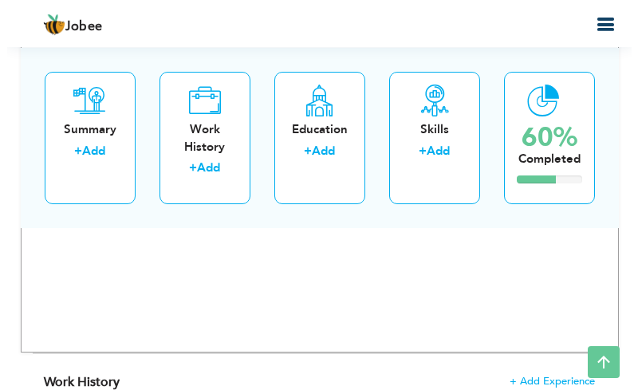
scroll to position [1197, 0]
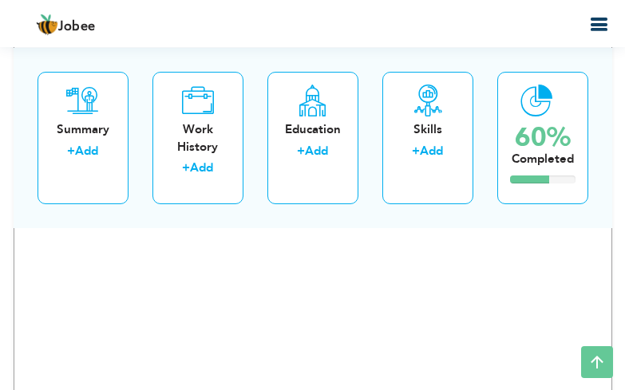
click at [607, 19] on icon "button" at bounding box center [598, 24] width 19 height 19
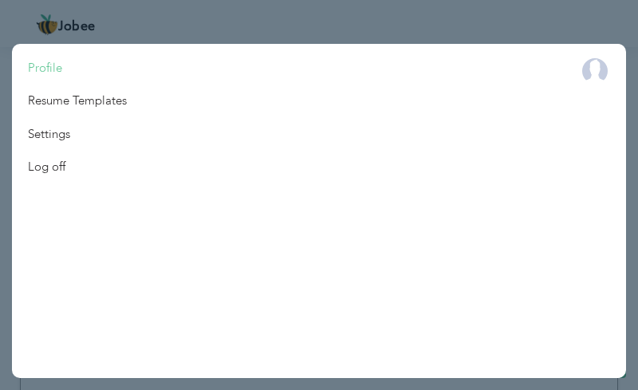
click at [59, 69] on link "Profile" at bounding box center [77, 68] width 131 height 33
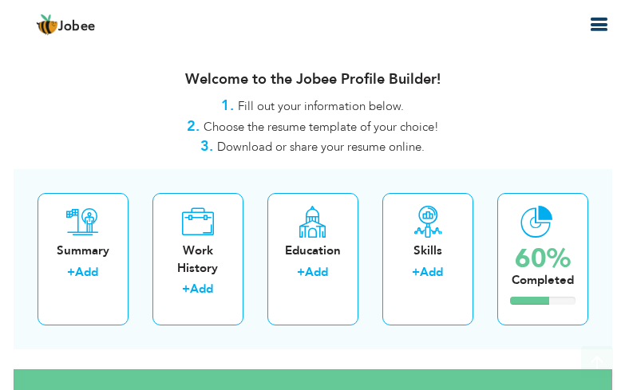
click at [602, 16] on icon "button" at bounding box center [598, 24] width 19 height 19
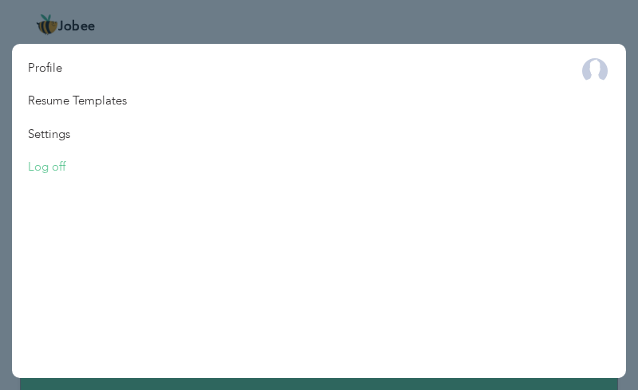
click at [53, 164] on link "Log off" at bounding box center [49, 167] width 74 height 33
